Goal: Use online tool/utility: Utilize a website feature to perform a specific function

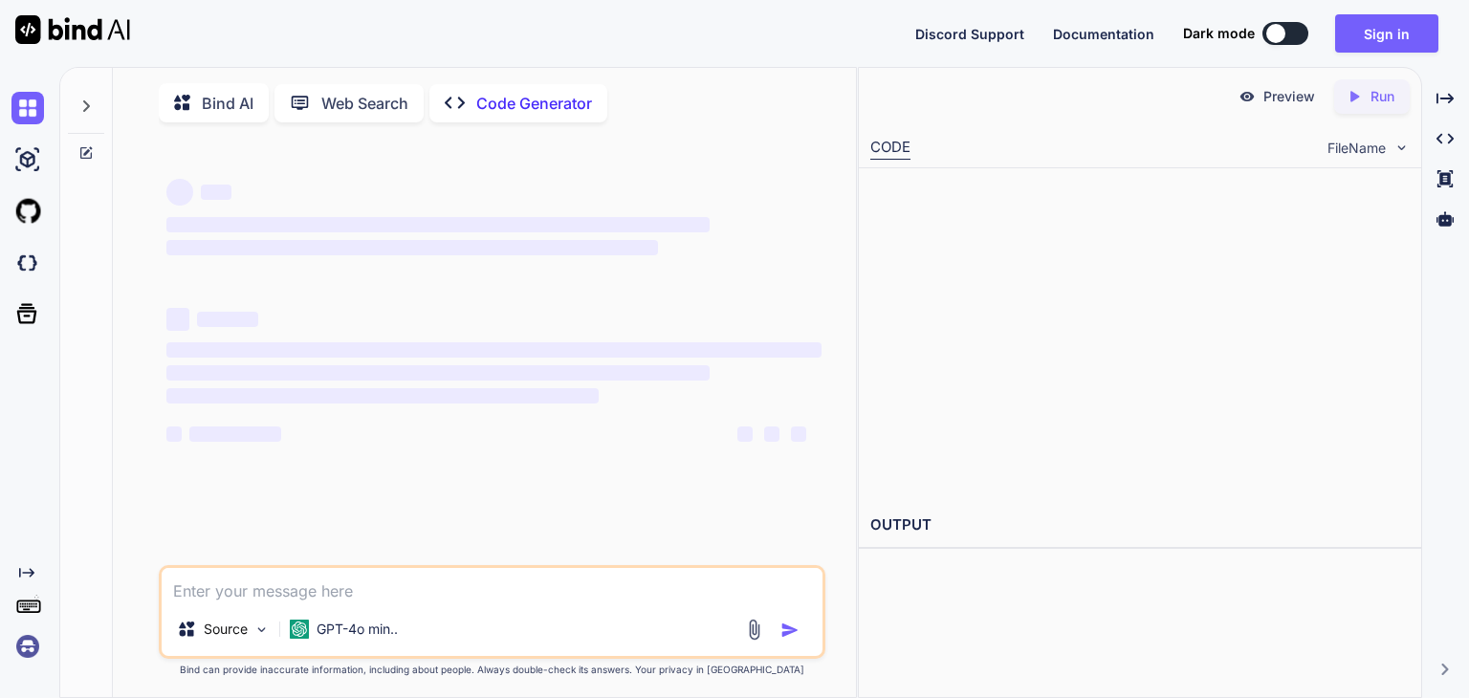
type textarea "x"
type textarea "a"
type textarea "x"
type textarea "at"
type textarea "x"
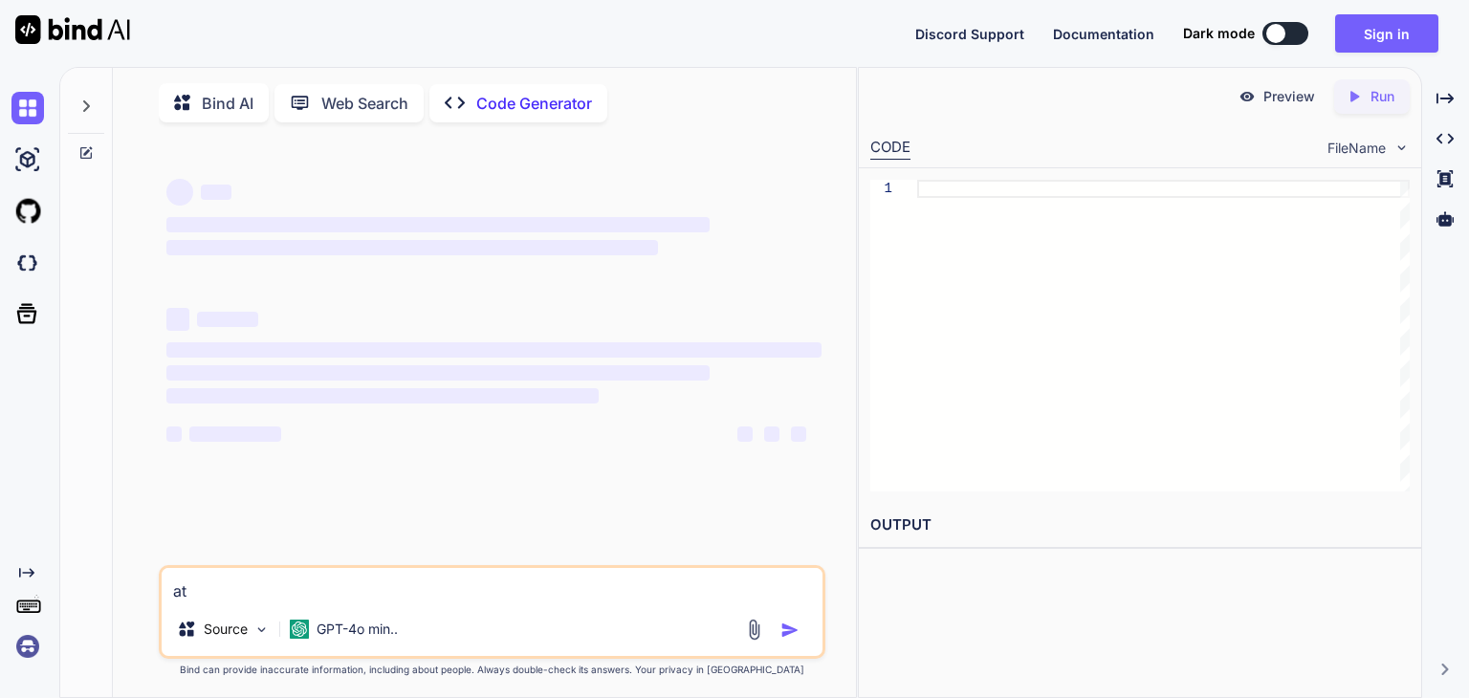
type textarea "att"
type textarea "x"
type textarea "attr"
type textarea "x"
type textarea "attra"
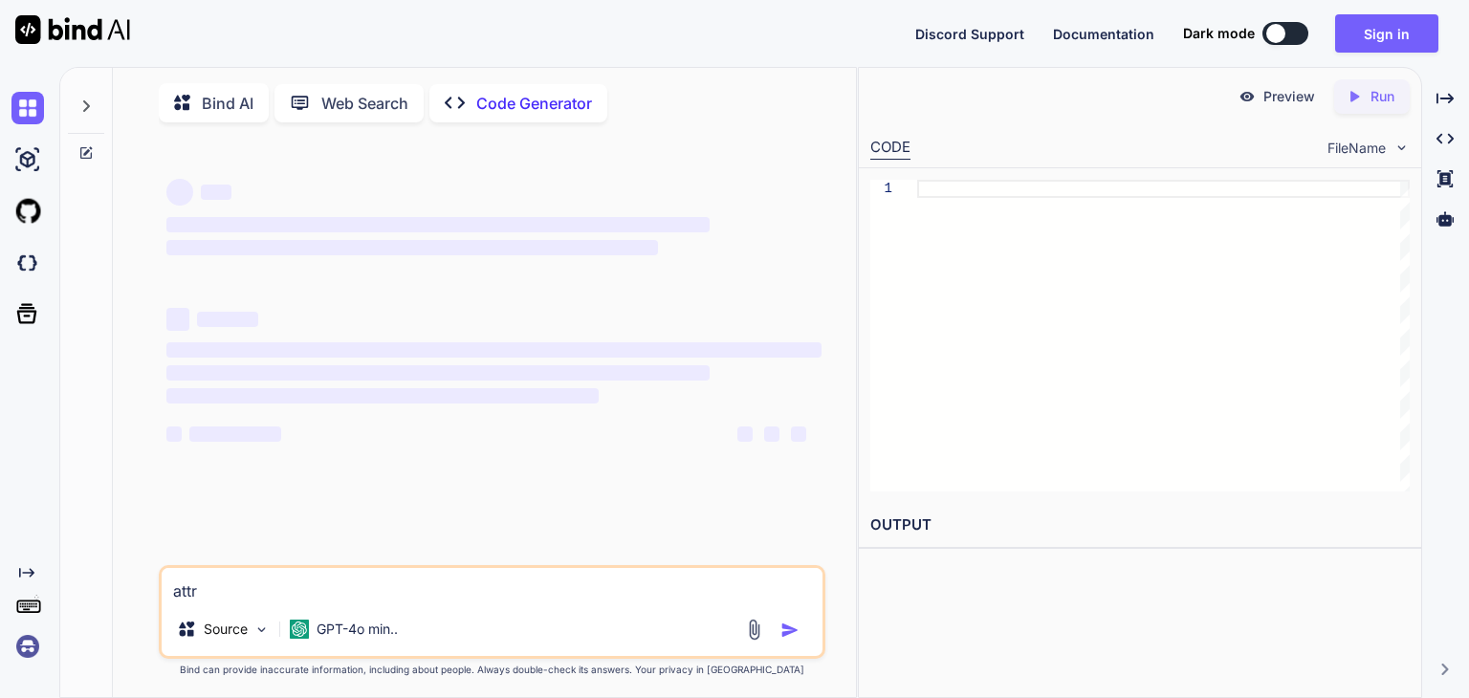
type textarea "x"
type textarea "attrac"
type textarea "x"
type textarea "attract"
type textarea "x"
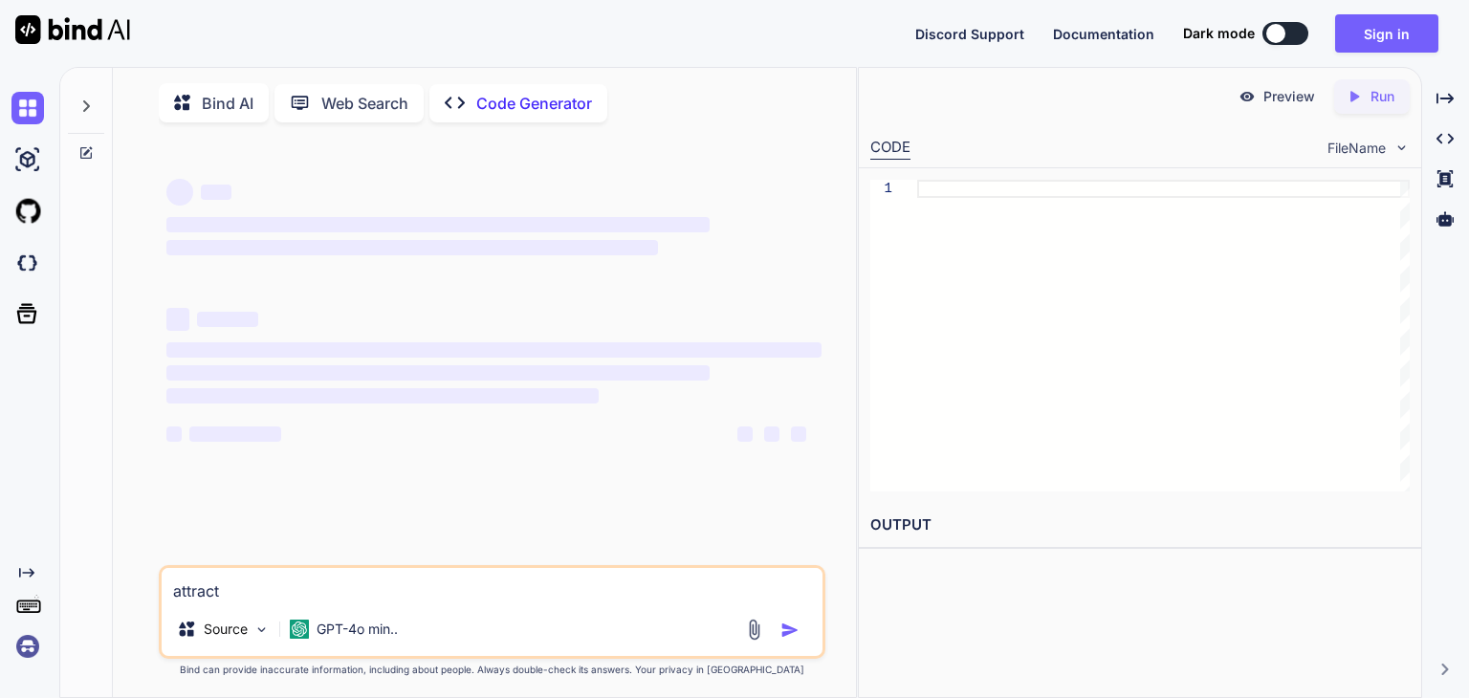
type textarea "attracti"
type textarea "x"
type textarea "attractiv"
type textarea "x"
type textarea "attractive"
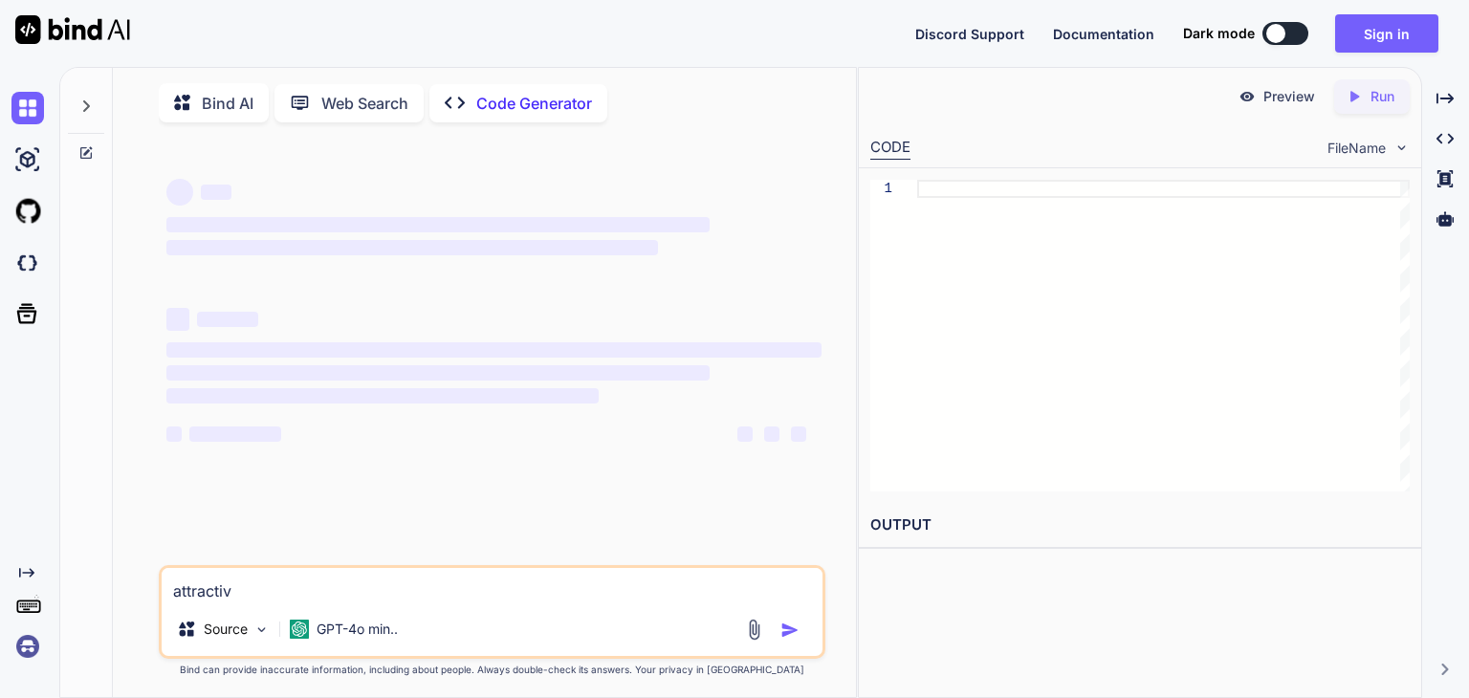
type textarea "x"
type textarea "attractive"
type textarea "x"
type textarea "attractive p"
type textarea "x"
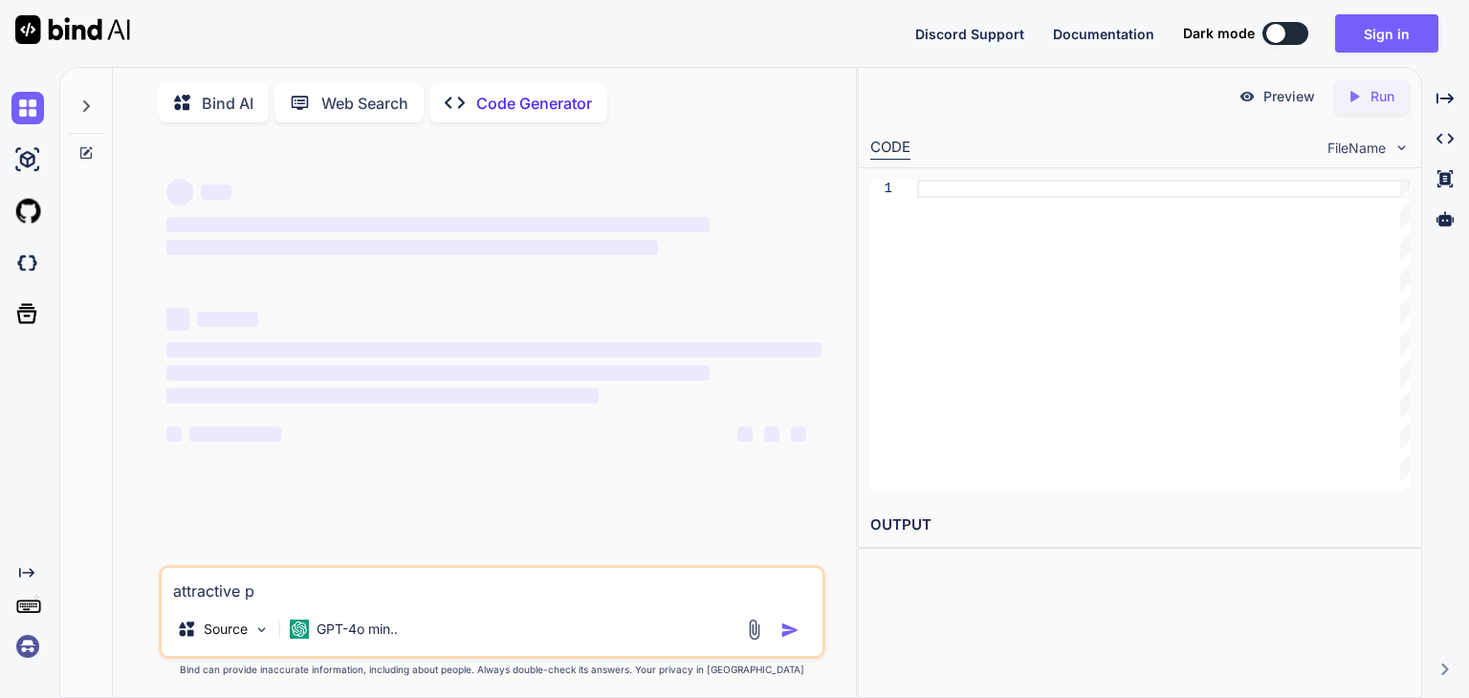
type textarea "attractive pr"
type textarea "x"
type textarea "attractive pro"
type textarea "x"
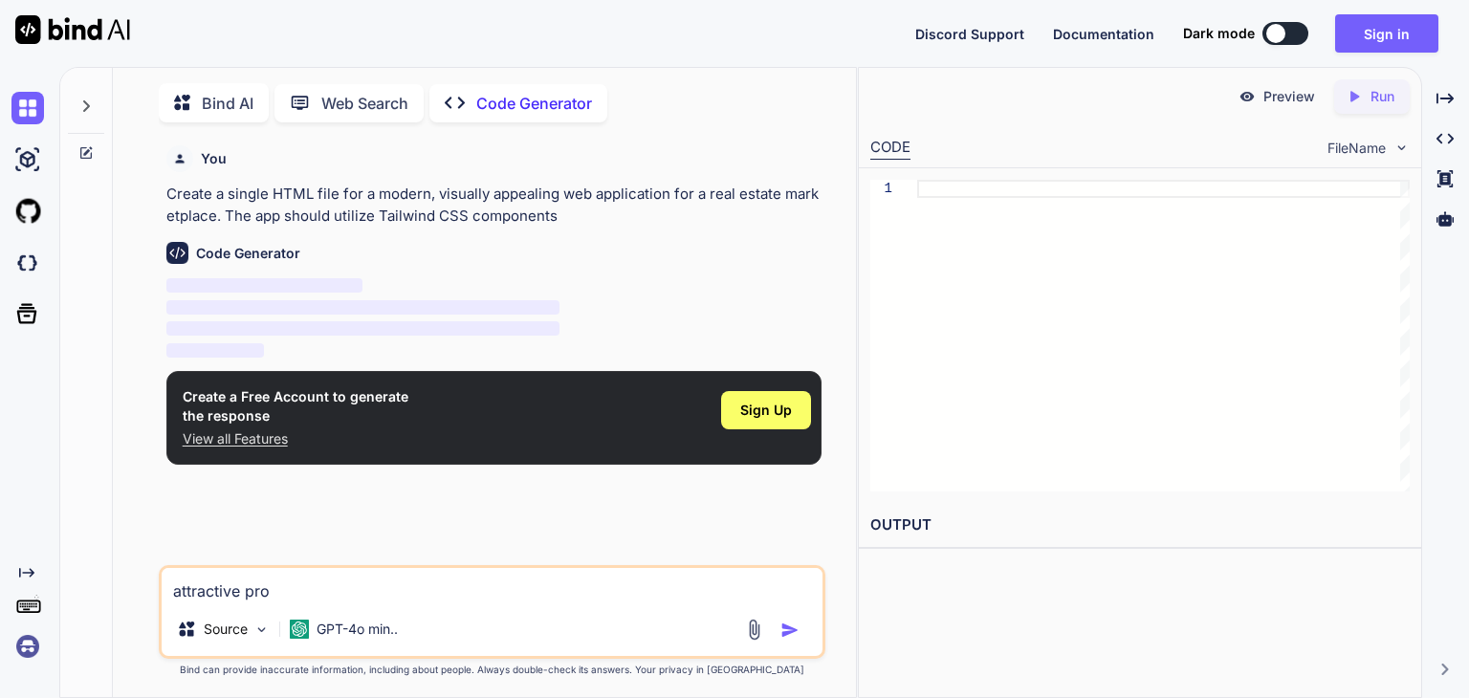
type textarea "attractive prot"
type textarea "x"
type textarea "attractive protf"
type textarea "x"
type textarea "attractive protfi"
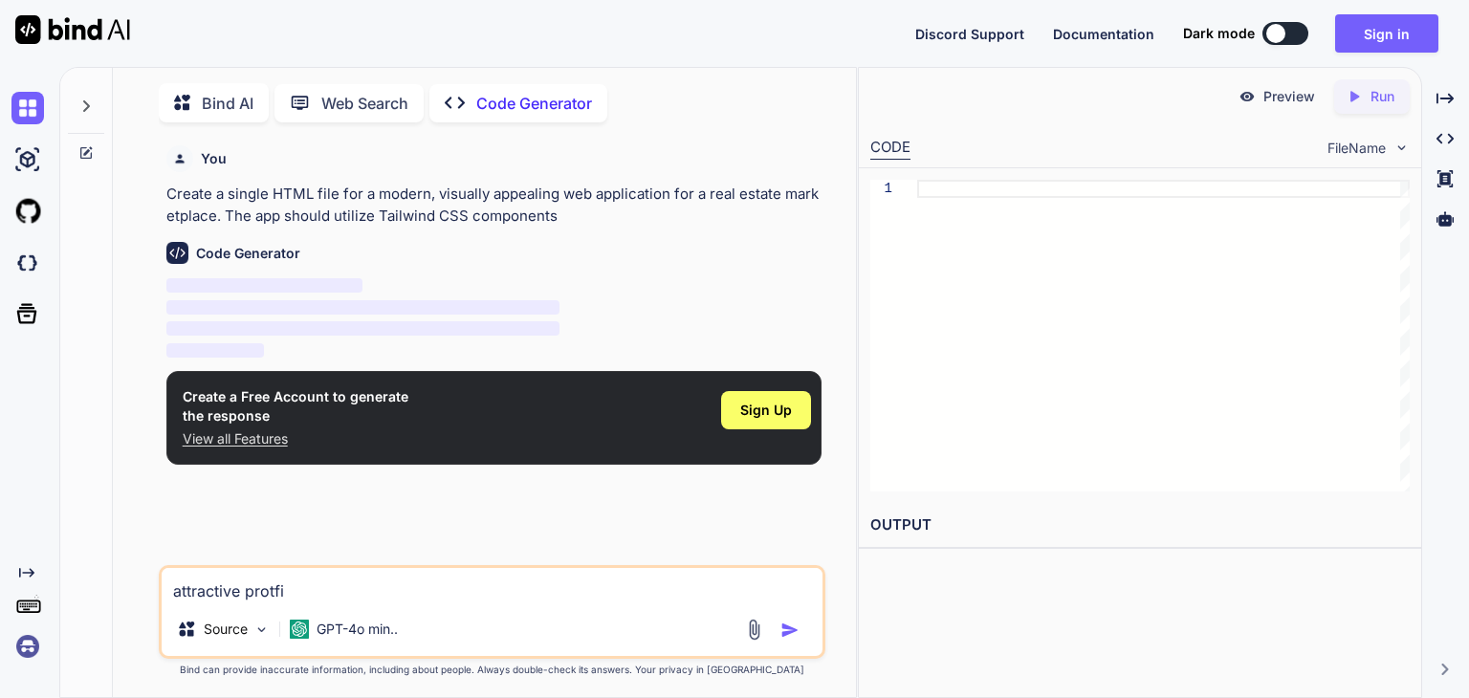
type textarea "x"
type textarea "attractive protf"
type textarea "x"
type textarea "attractive protfo"
type textarea "x"
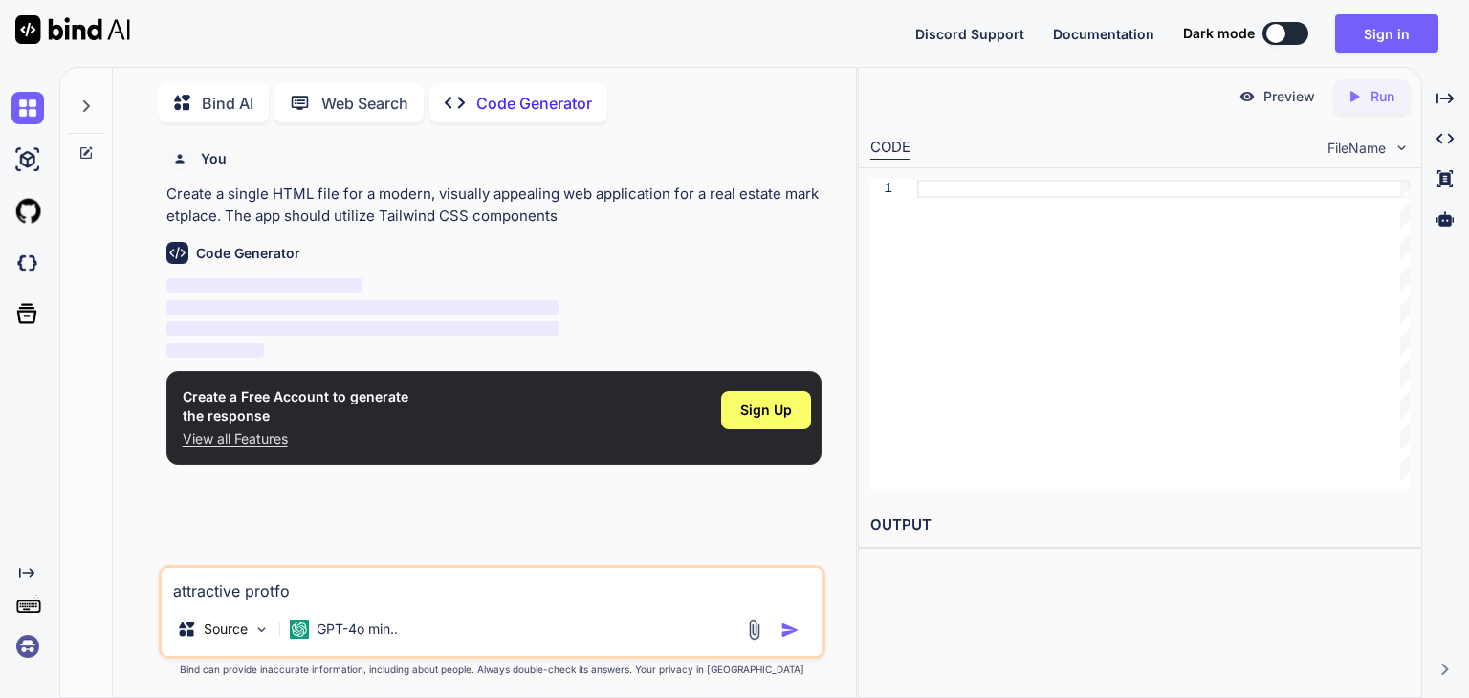
type textarea "attractive protfol"
type textarea "x"
type textarea "attractive protfoli"
type textarea "x"
type textarea "attractive protfolio"
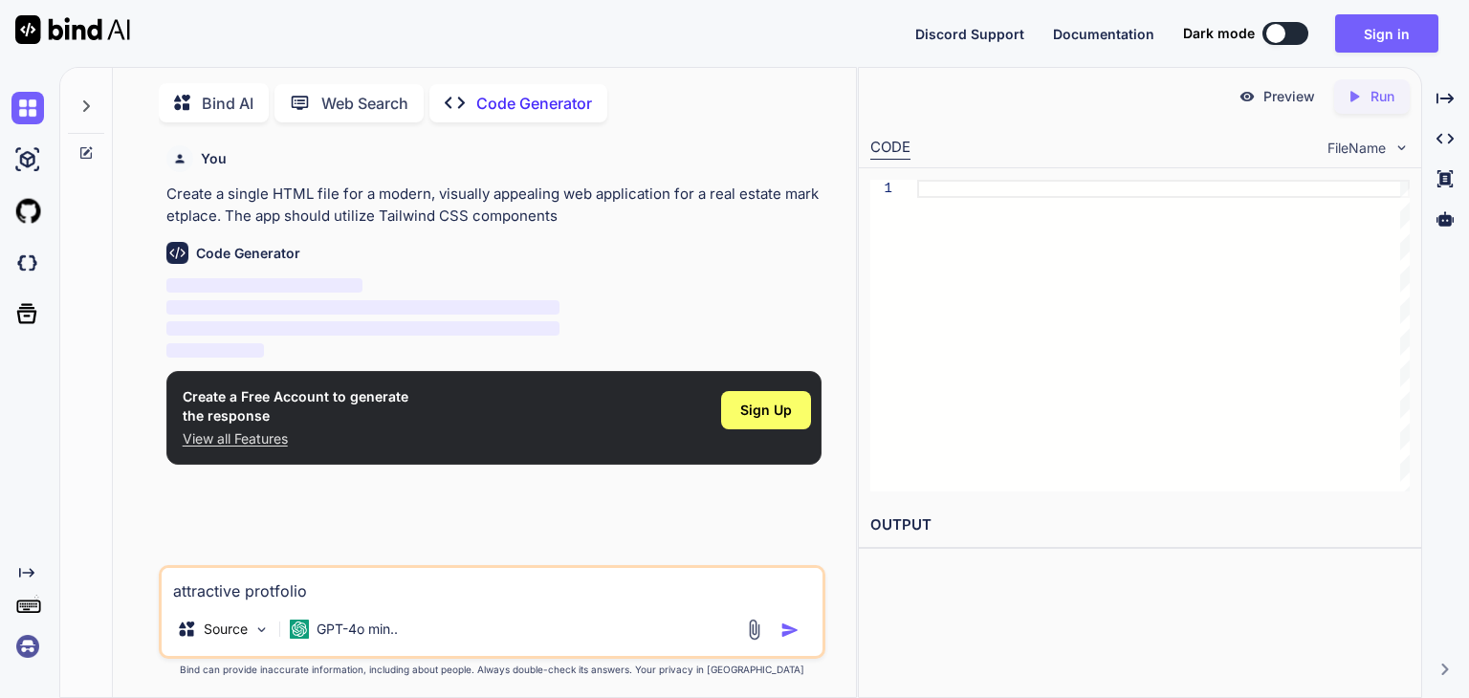
type textarea "x"
type textarea "attractive protfolio"
click at [783, 641] on div at bounding box center [775, 630] width 64 height 22
click at [799, 640] on img "button" at bounding box center [789, 630] width 19 height 19
click at [793, 634] on img "button" at bounding box center [789, 630] width 19 height 19
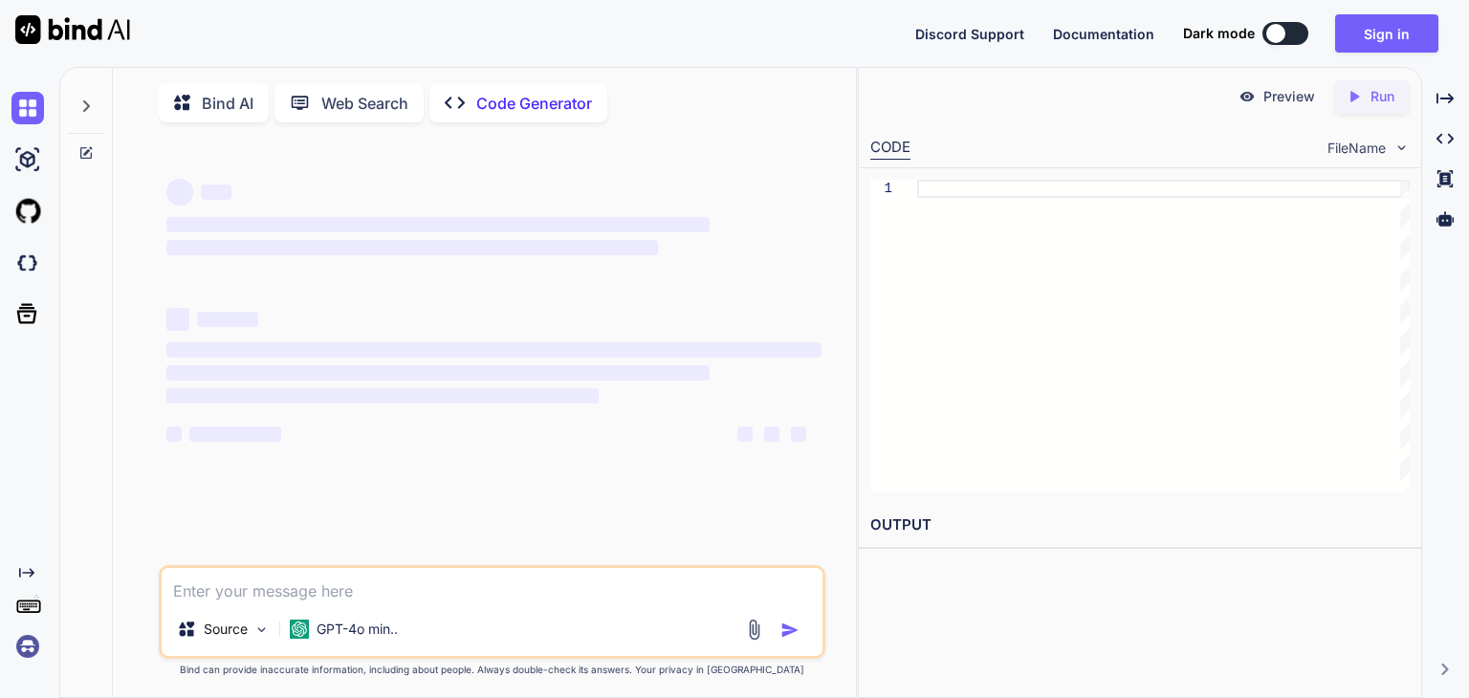
type textarea "x"
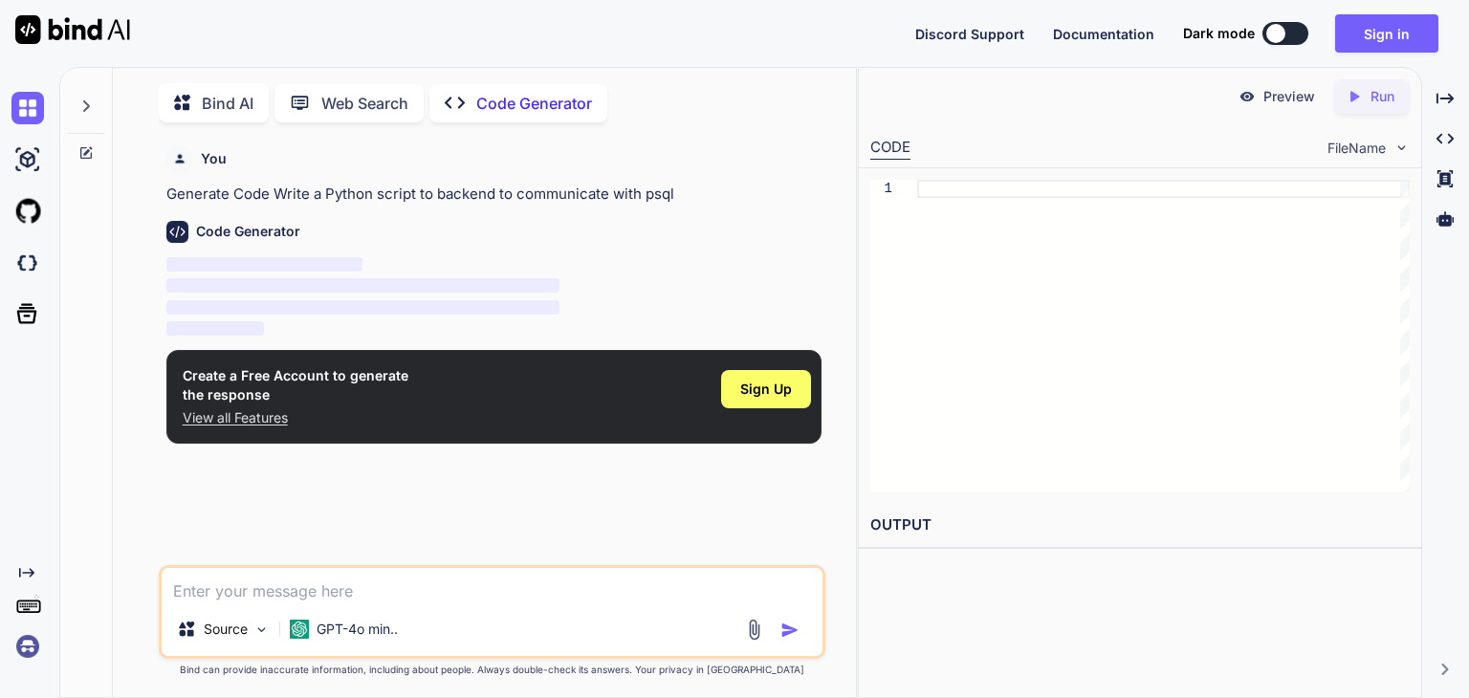
scroll to position [7, 0]
